Goal: Check status

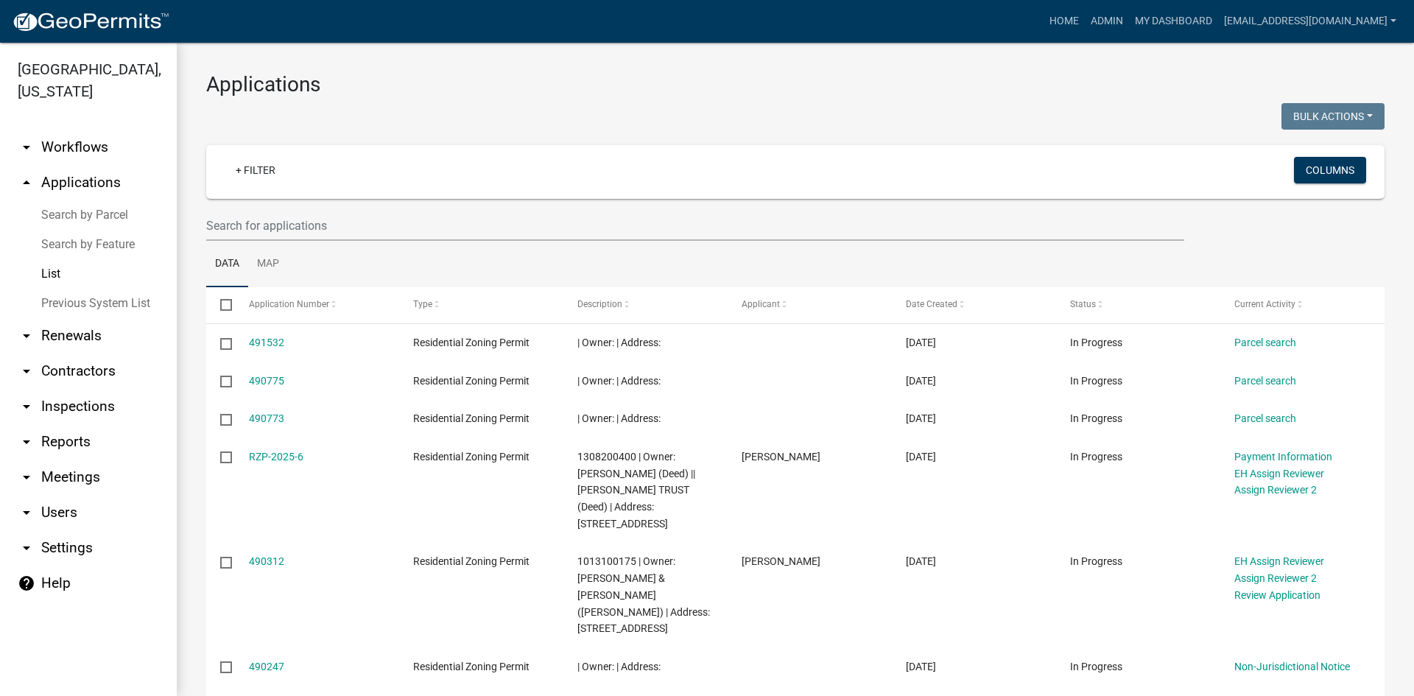
select select "3: 100"
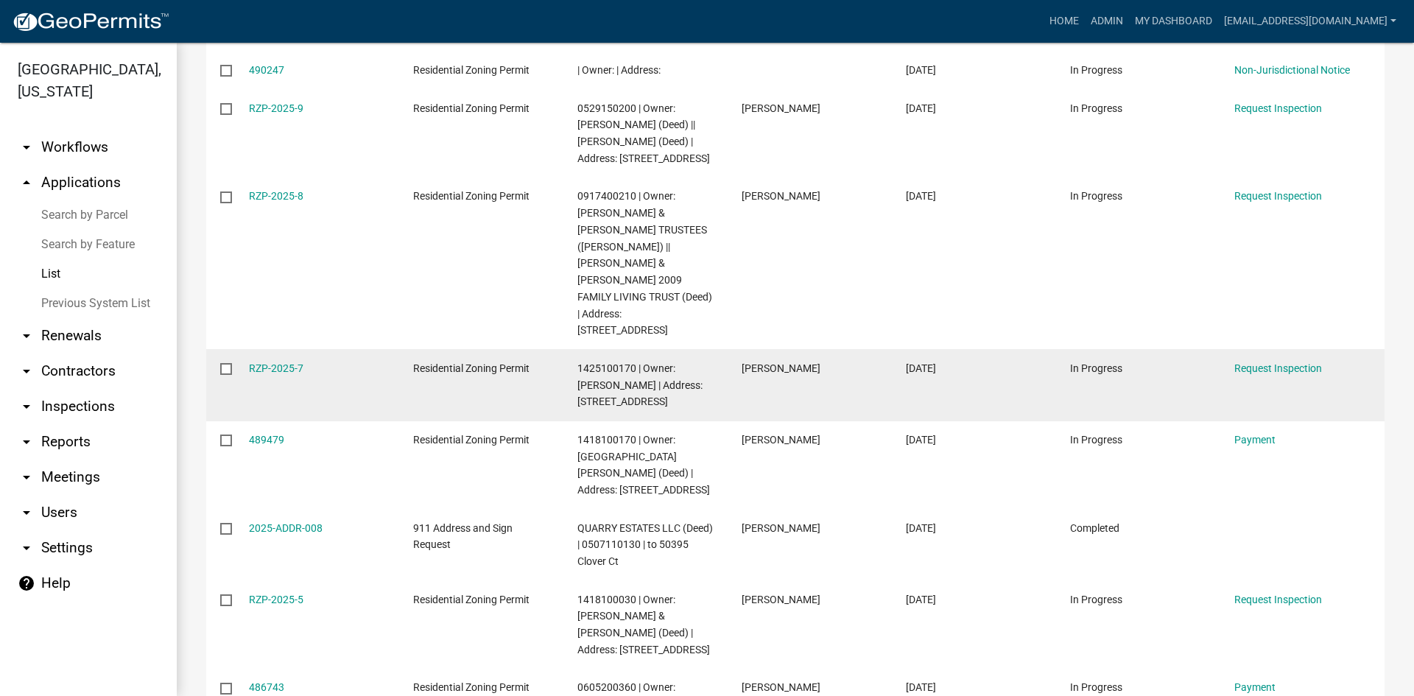
scroll to position [663, 0]
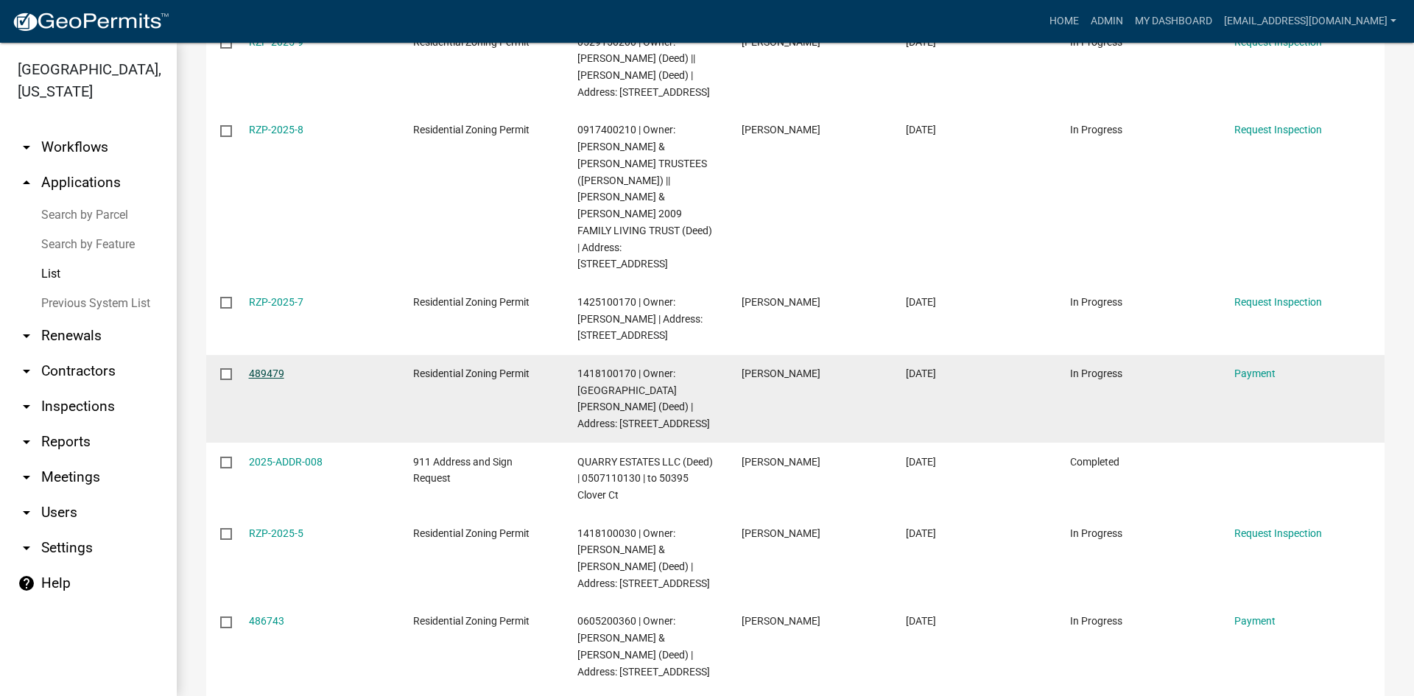
click at [258, 368] on link "489479" at bounding box center [266, 374] width 35 height 12
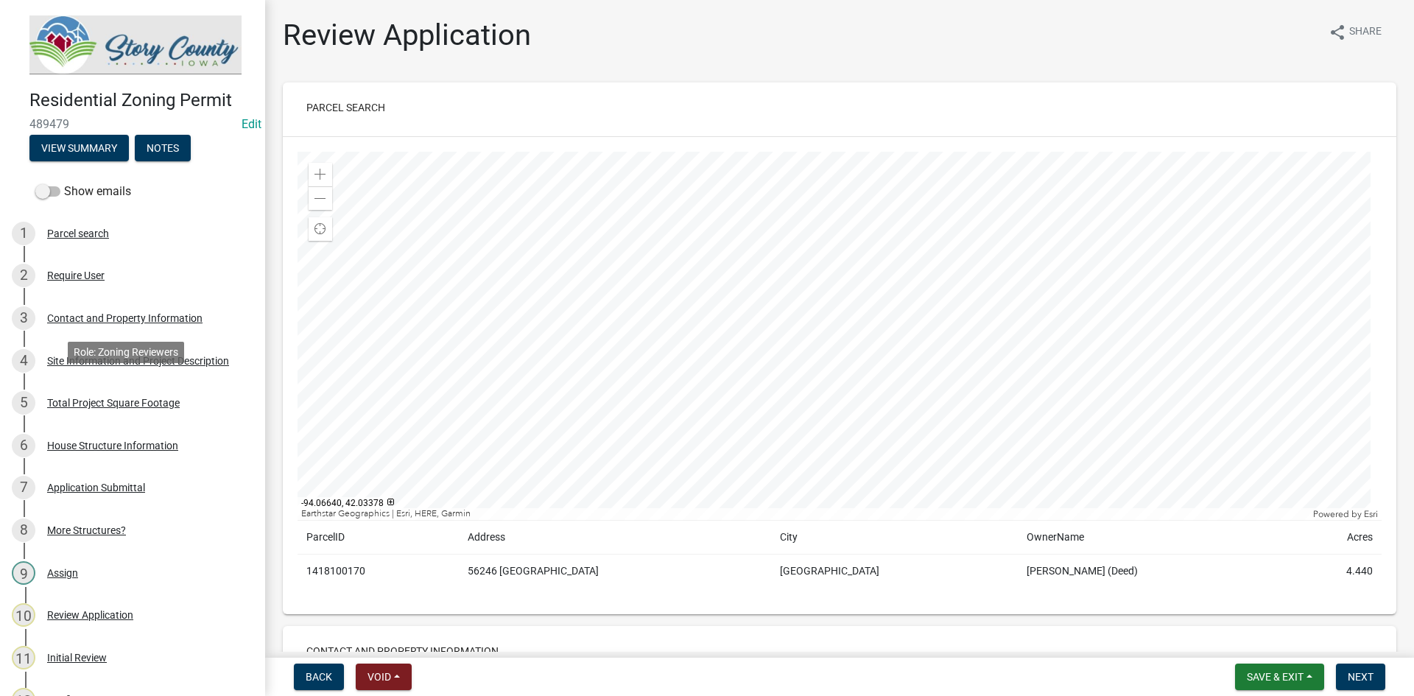
scroll to position [516, 0]
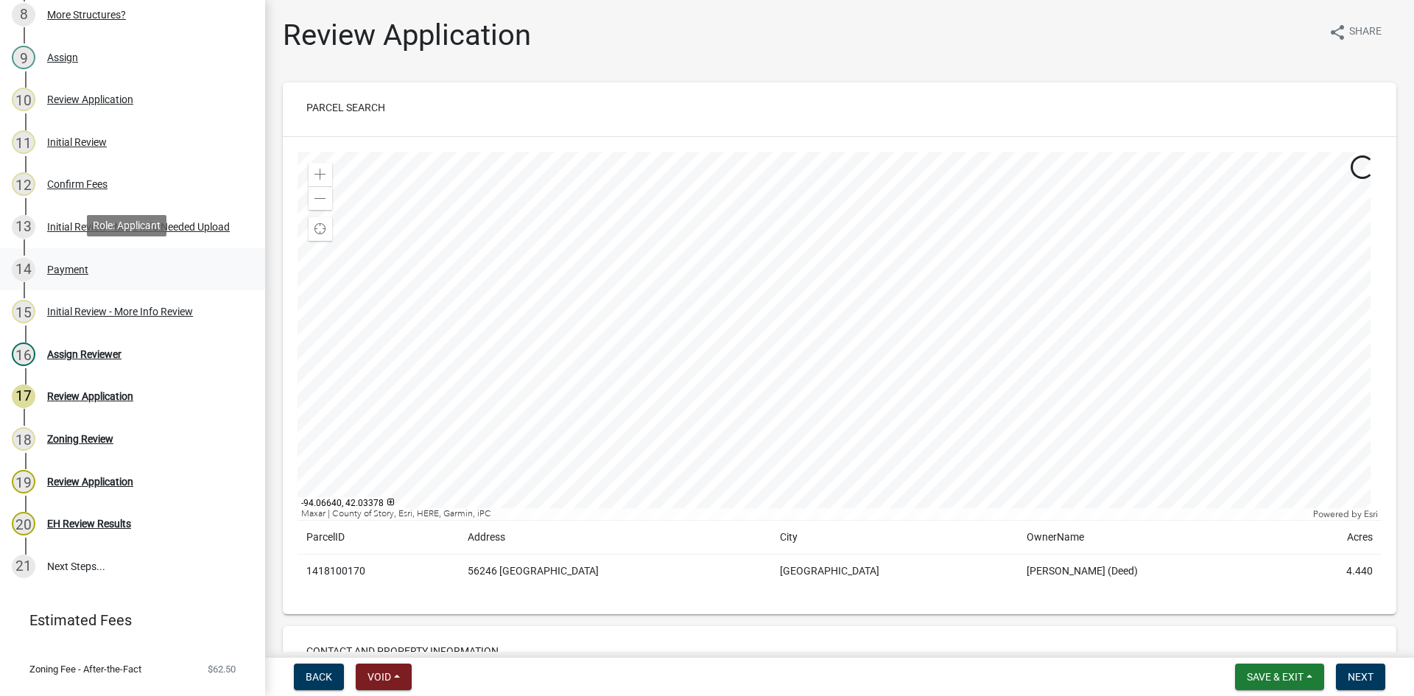
click at [87, 270] on div "Payment" at bounding box center [67, 269] width 41 height 10
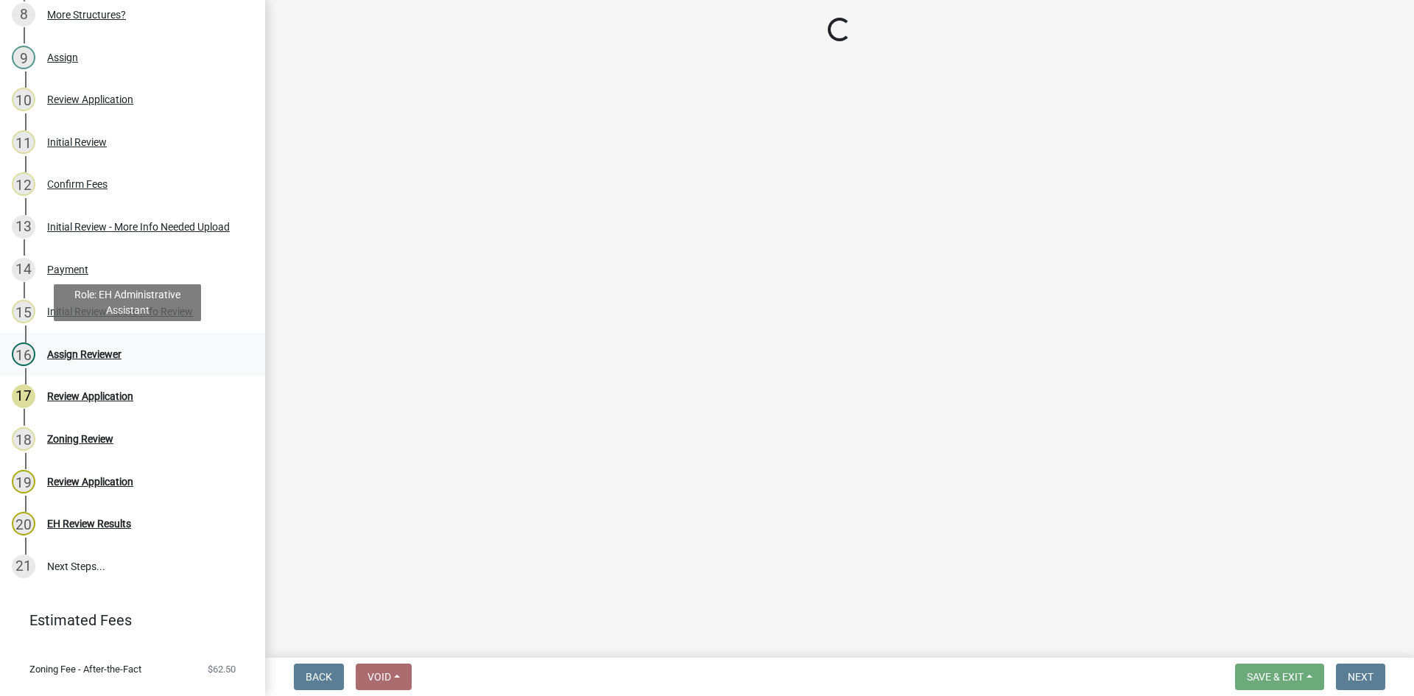
click at [86, 349] on div "Assign Reviewer" at bounding box center [84, 354] width 74 height 10
click at [70, 277] on div "14 Payment" at bounding box center [127, 270] width 230 height 24
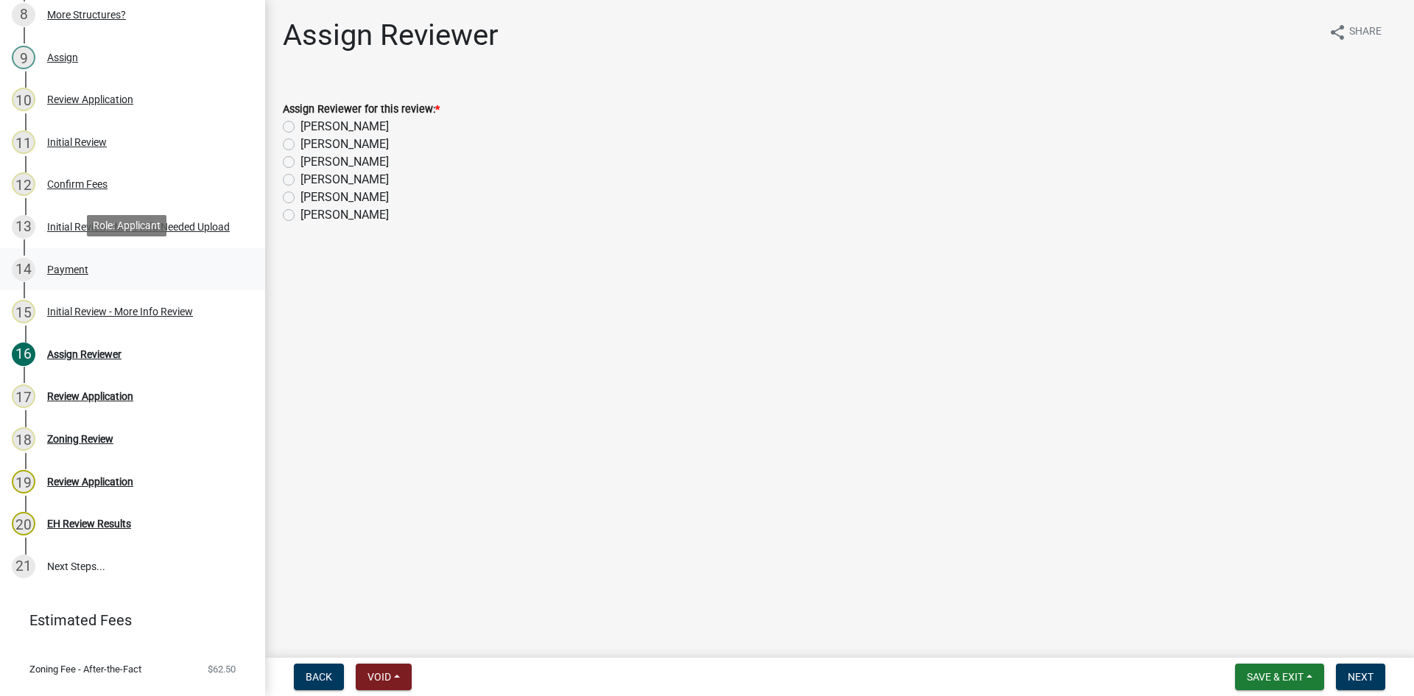
click at [75, 264] on div "Payment" at bounding box center [67, 269] width 41 height 10
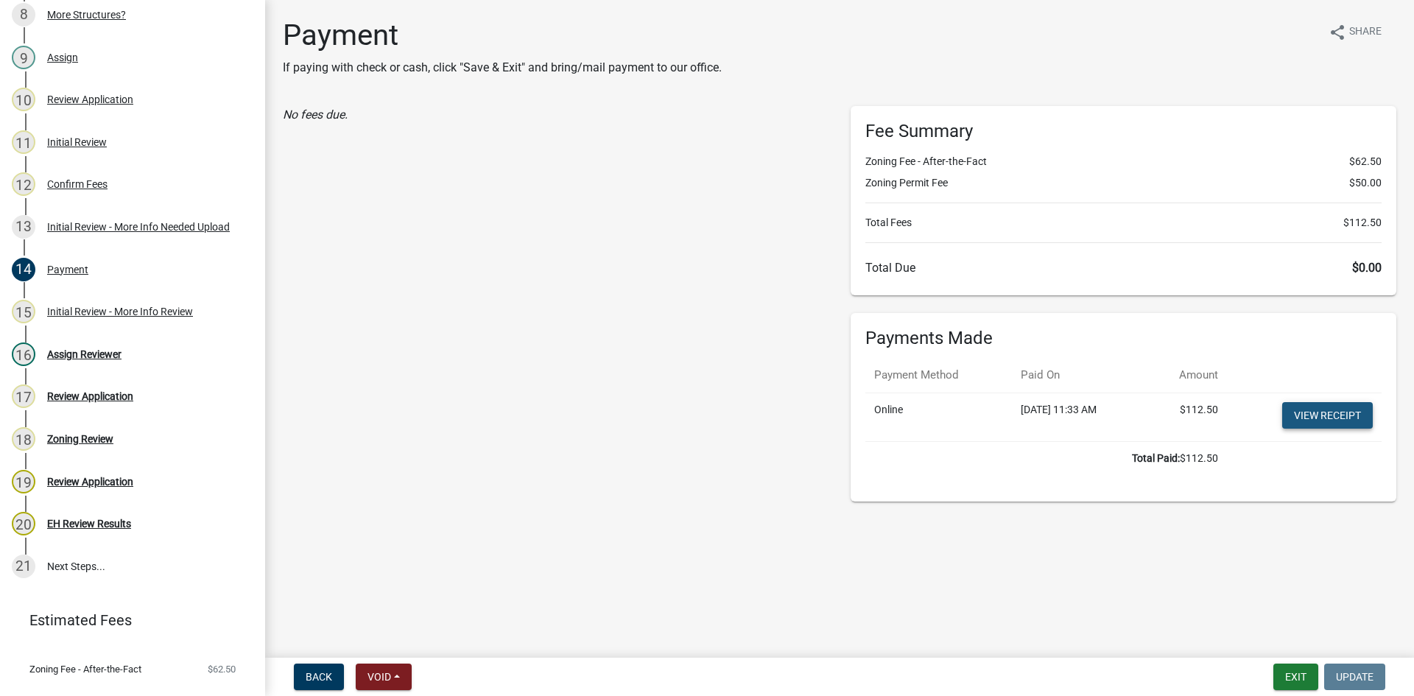
click at [1346, 411] on link "View receipt" at bounding box center [1328, 415] width 91 height 27
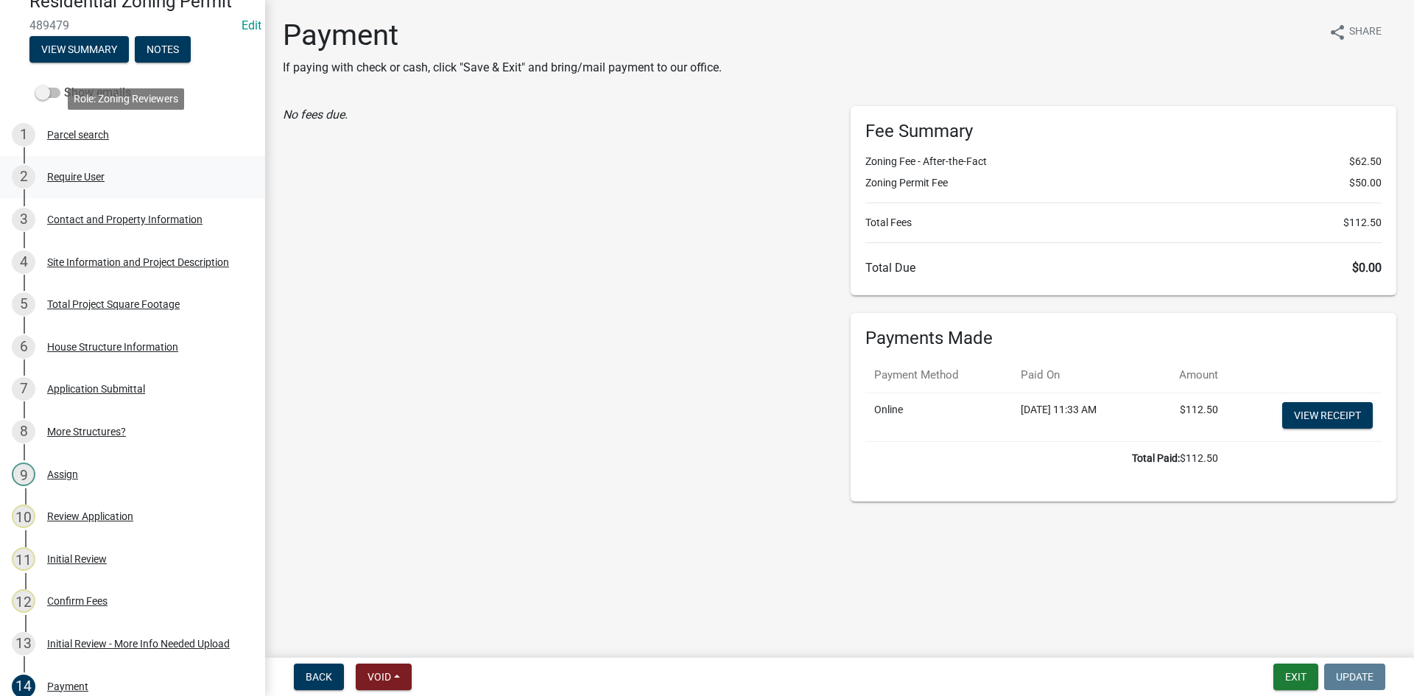
scroll to position [0, 0]
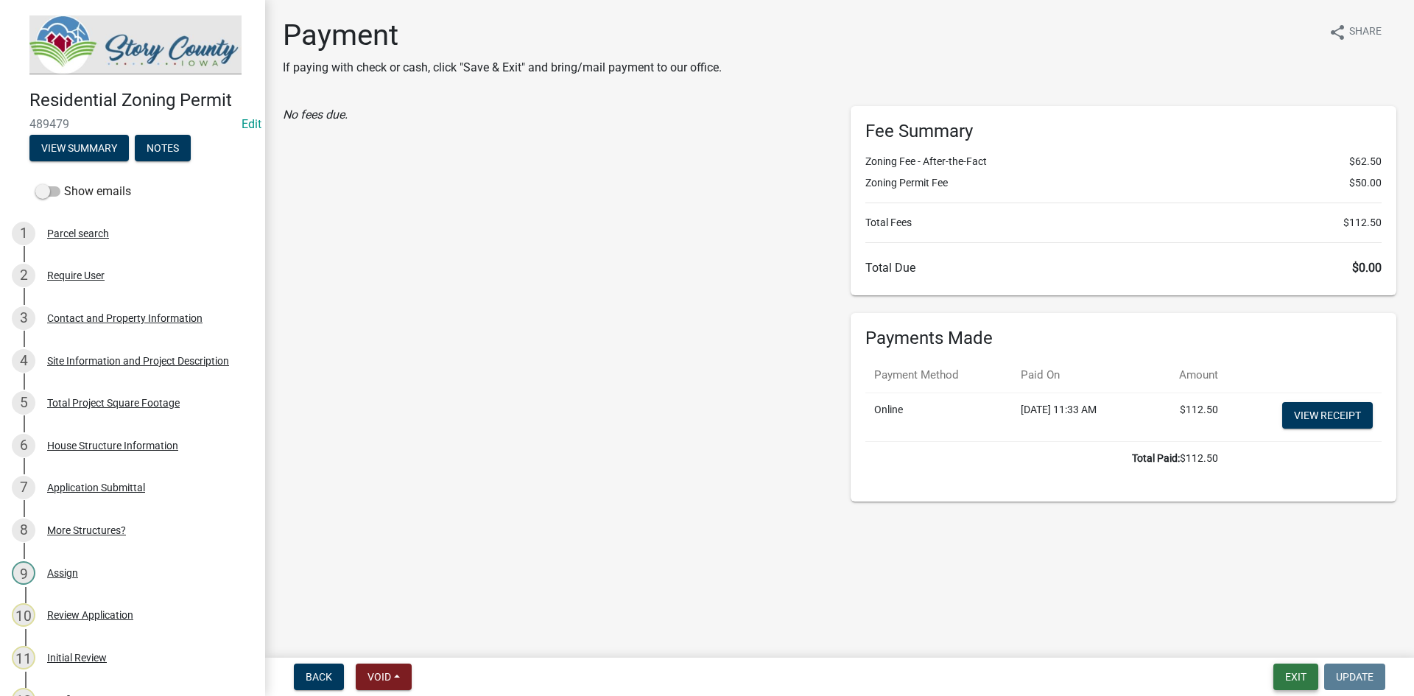
click at [1295, 671] on button "Exit" at bounding box center [1296, 677] width 45 height 27
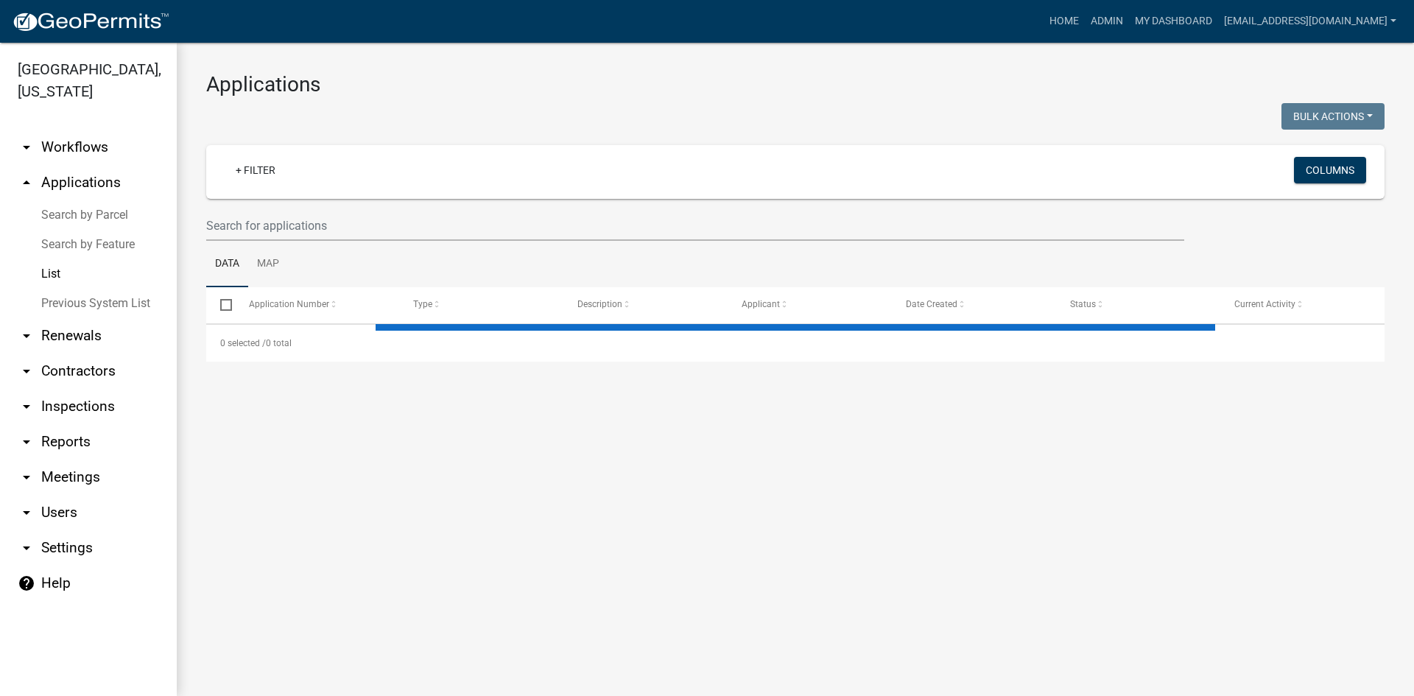
select select "3: 100"
